Goal: Information Seeking & Learning: Check status

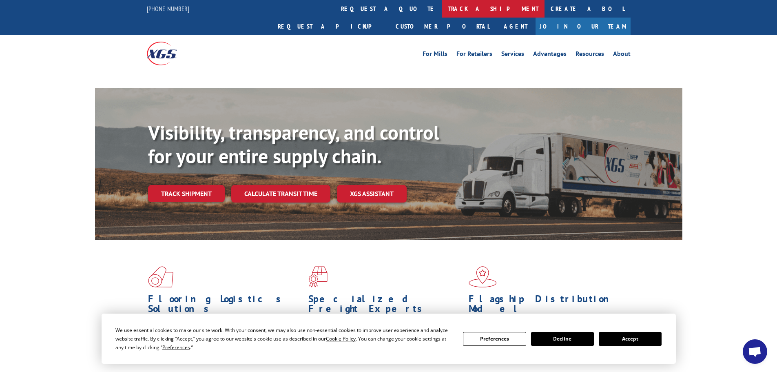
click at [442, 5] on link "track a shipment" at bounding box center [493, 9] width 102 height 18
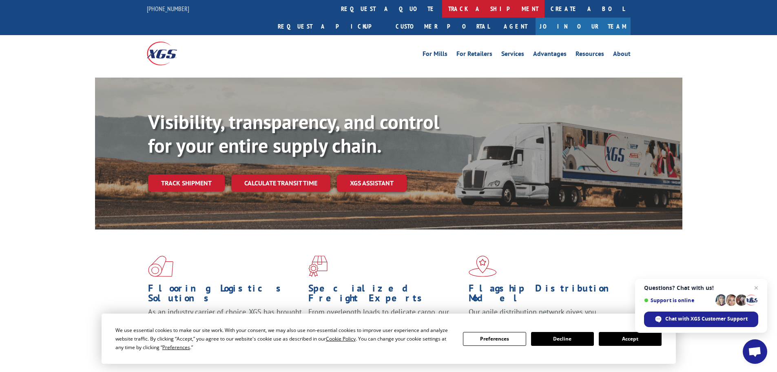
click at [442, 5] on link "track a shipment" at bounding box center [493, 9] width 102 height 18
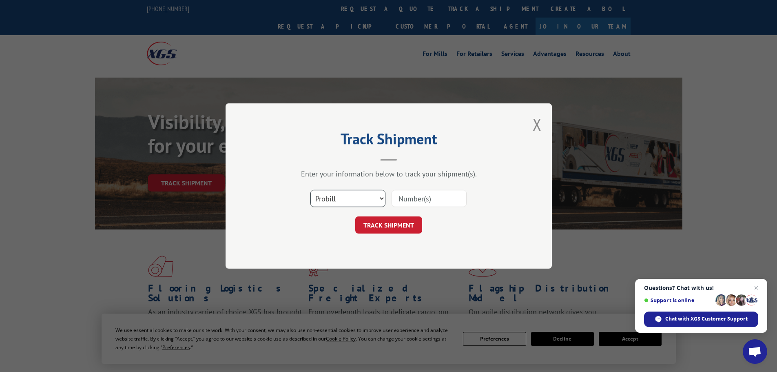
click at [332, 197] on select "Select category... Probill BOL PO" at bounding box center [347, 198] width 75 height 17
select select "po"
click at [310, 190] on select "Select category... Probill BOL PO" at bounding box center [347, 198] width 75 height 17
click at [407, 197] on input at bounding box center [429, 198] width 75 height 17
paste input "21520885"
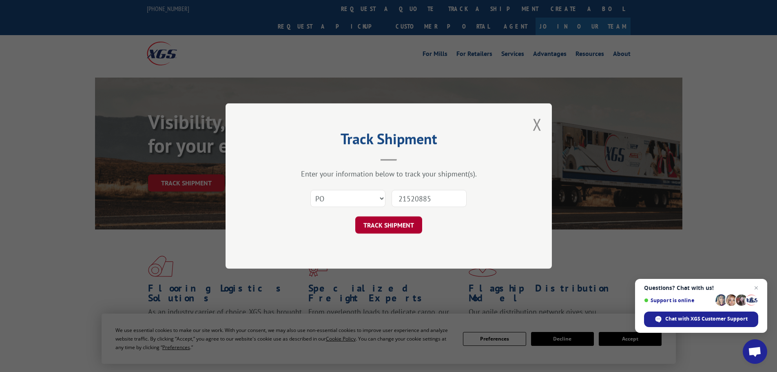
type input "21520885"
click at [392, 226] on button "TRACK SHIPMENT" at bounding box center [388, 224] width 67 height 17
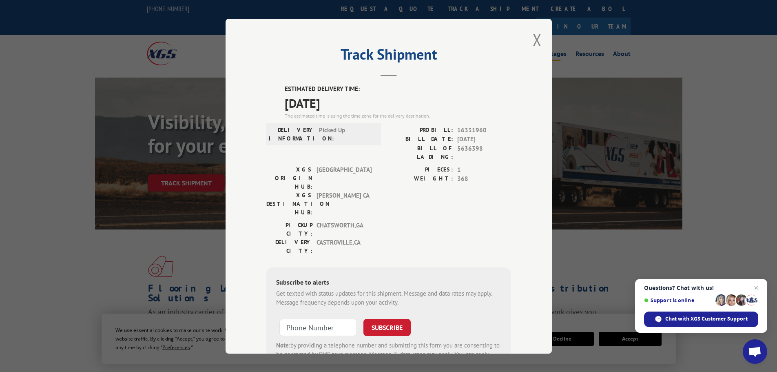
click at [533, 40] on button "Close modal" at bounding box center [537, 40] width 9 height 22
